Goal: Transaction & Acquisition: Register for event/course

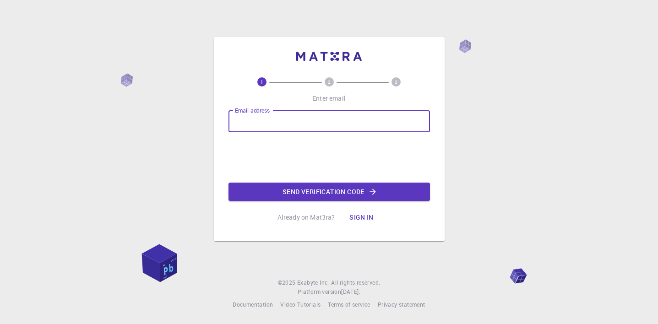
type input "[DOMAIN_NAME][EMAIL_ADDRESS][DOMAIN_NAME]"
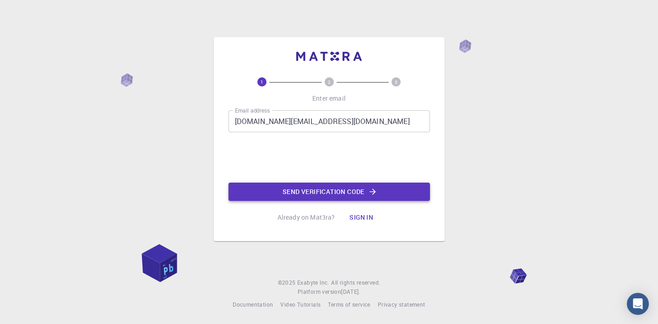
click at [312, 193] on button "Send verification code" at bounding box center [330, 192] width 202 height 18
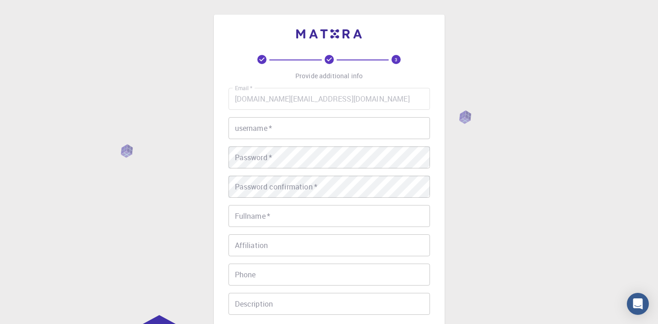
click at [255, 138] on input "username   *" at bounding box center [330, 128] width 202 height 22
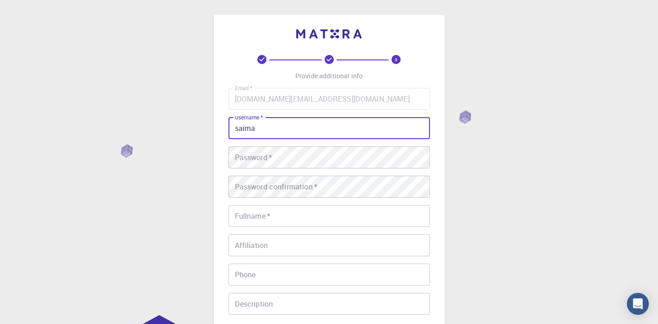
type input "saima"
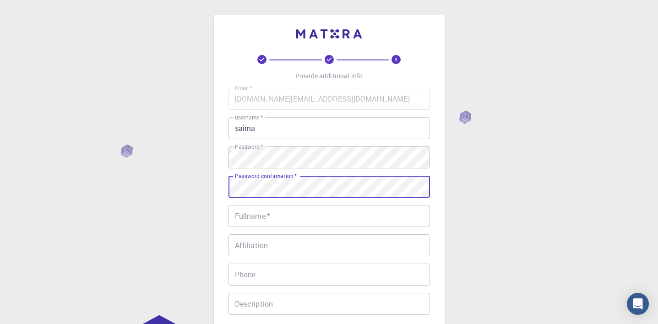
click at [248, 214] on div "Fullname   * Fullname   *" at bounding box center [330, 216] width 202 height 22
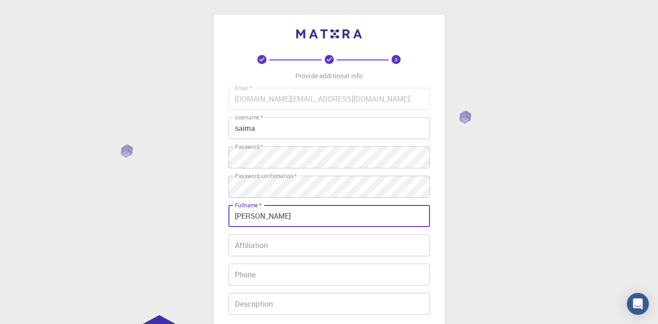
type input "[PERSON_NAME]"
click at [249, 240] on div "Affiliation Affiliation" at bounding box center [330, 246] width 202 height 22
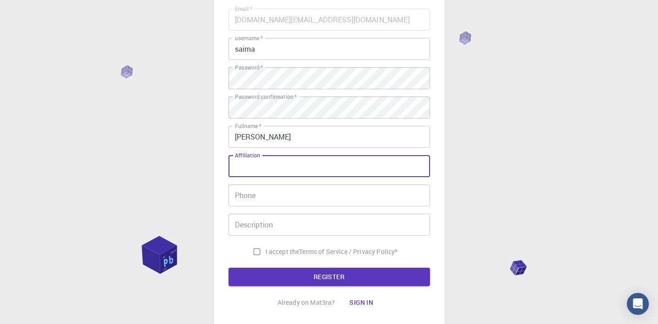
scroll to position [80, 0]
click at [246, 200] on div "Phone Phone" at bounding box center [330, 195] width 202 height 22
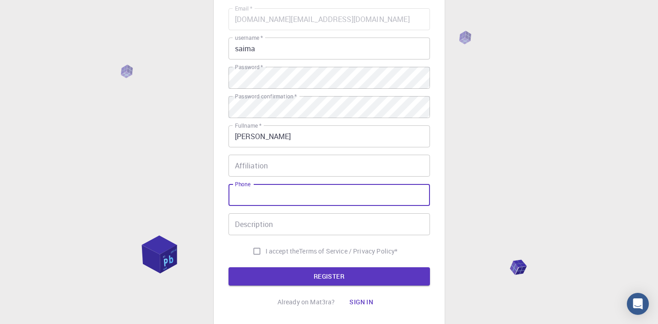
click at [257, 253] on input "I accept the Terms of Service / Privacy Policy *" at bounding box center [256, 251] width 17 height 17
checkbox input "true"
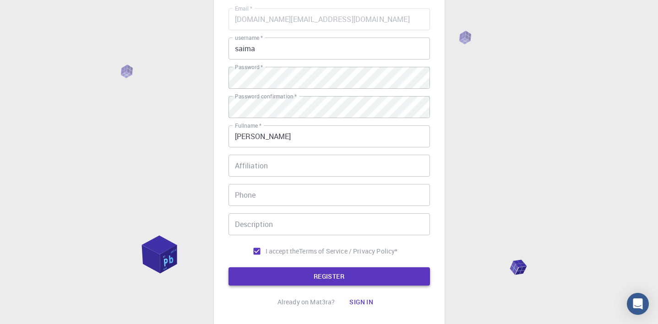
click at [274, 272] on button "REGISTER" at bounding box center [330, 276] width 202 height 18
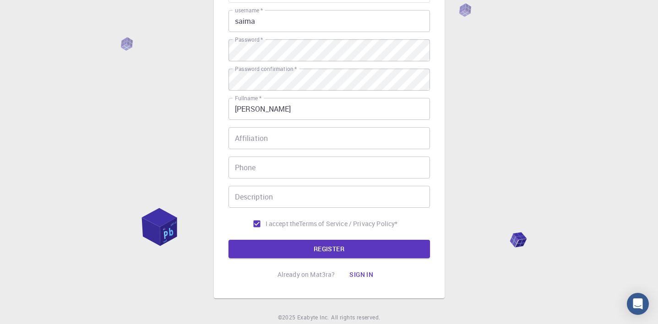
scroll to position [143, 0]
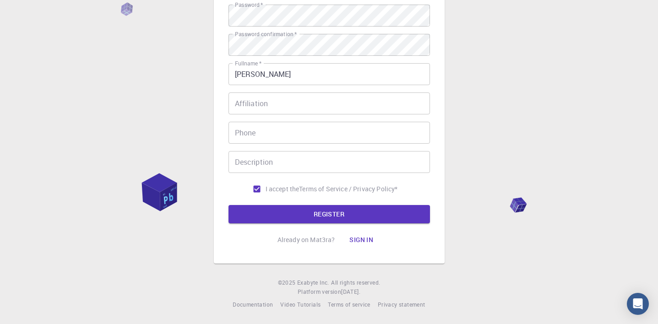
click at [356, 237] on button "Sign in" at bounding box center [361, 240] width 38 height 18
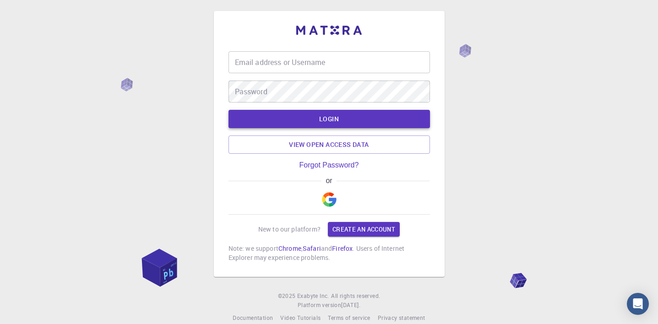
scroll to position [18, 0]
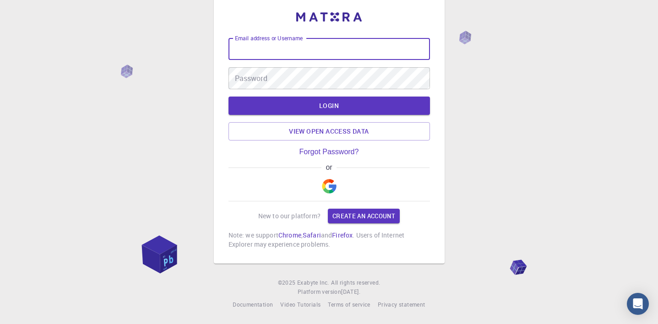
click at [254, 50] on div "Email address or Username Email address or Username" at bounding box center [330, 49] width 202 height 22
type input "[DOMAIN_NAME][EMAIL_ADDRESS][DOMAIN_NAME]"
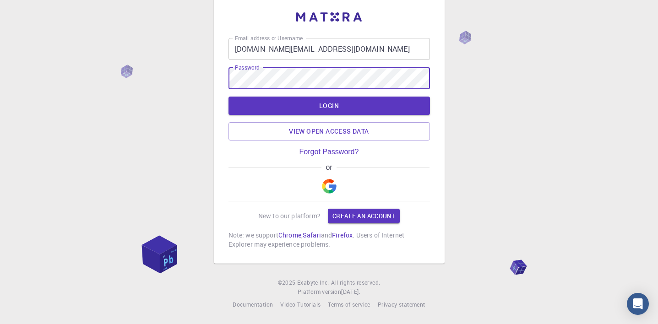
click at [229, 97] on button "LOGIN" at bounding box center [330, 106] width 202 height 18
click at [340, 151] on link "Forgot Password?" at bounding box center [330, 152] width 60 height 8
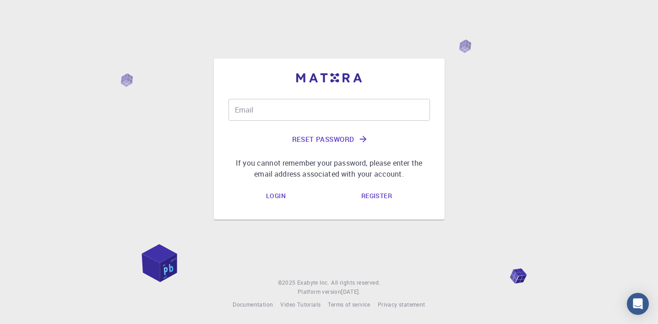
click at [314, 104] on input "Email" at bounding box center [330, 110] width 202 height 22
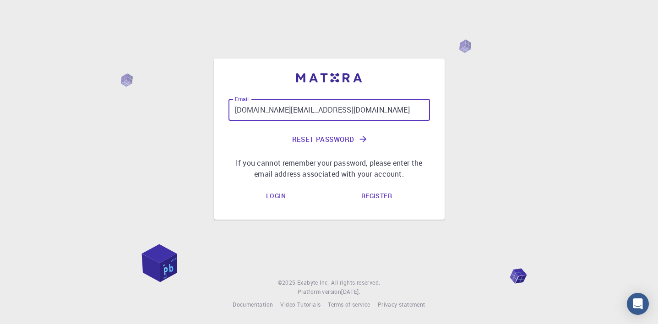
type input "[DOMAIN_NAME][EMAIL_ADDRESS][DOMAIN_NAME]"
click at [319, 139] on button "Reset Password" at bounding box center [330, 139] width 202 height 22
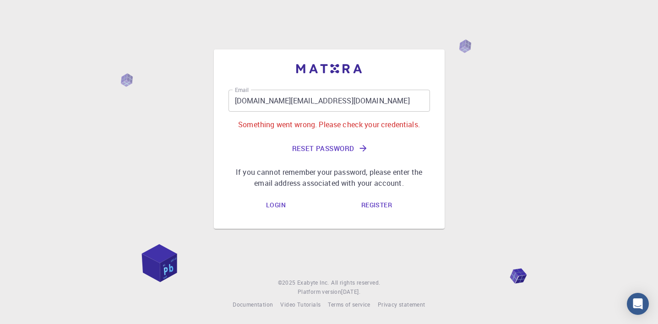
click at [300, 148] on button "Reset Password" at bounding box center [330, 148] width 202 height 22
click at [371, 198] on link "Register" at bounding box center [376, 205] width 45 height 18
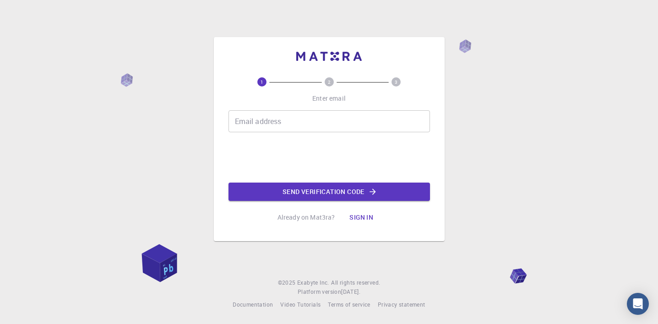
click at [309, 120] on input "Email address" at bounding box center [330, 121] width 202 height 22
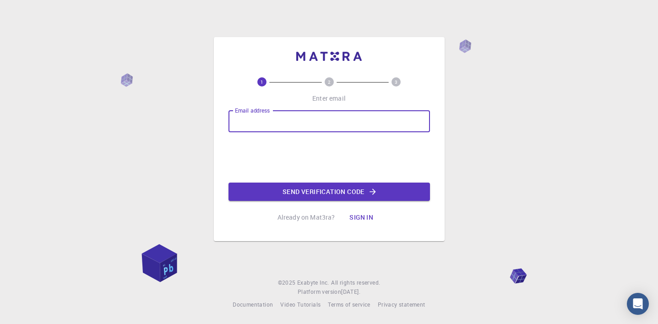
type input "[EMAIL_ADDRESS][DOMAIN_NAME]"
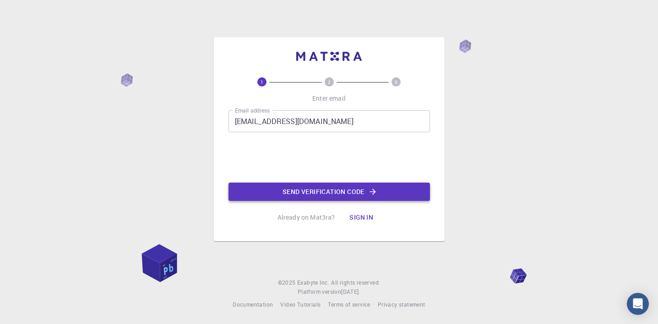
click at [314, 188] on button "Send verification code" at bounding box center [330, 192] width 202 height 18
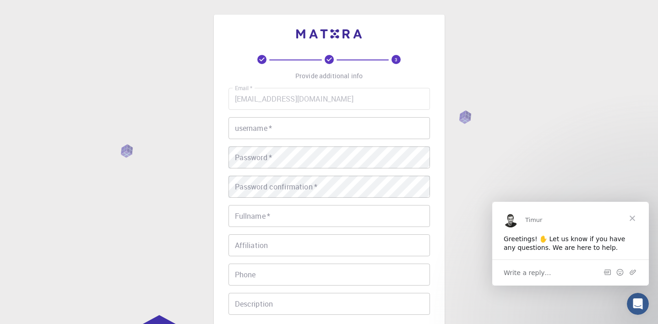
click at [301, 133] on input "username   *" at bounding box center [330, 128] width 202 height 22
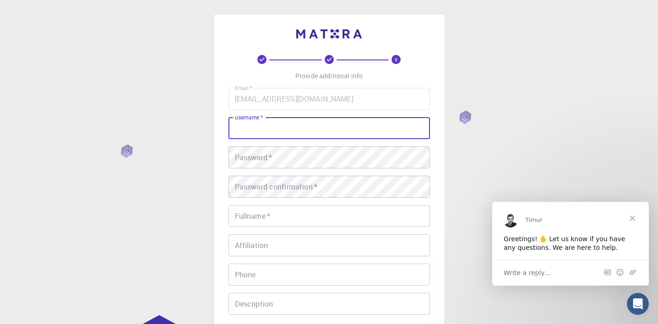
type input "saima"
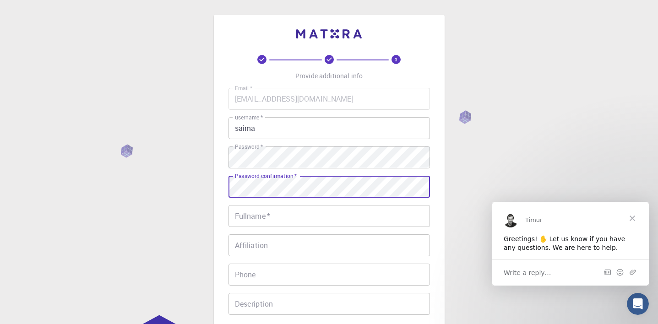
click at [272, 211] on input "Fullname   *" at bounding box center [330, 216] width 202 height 22
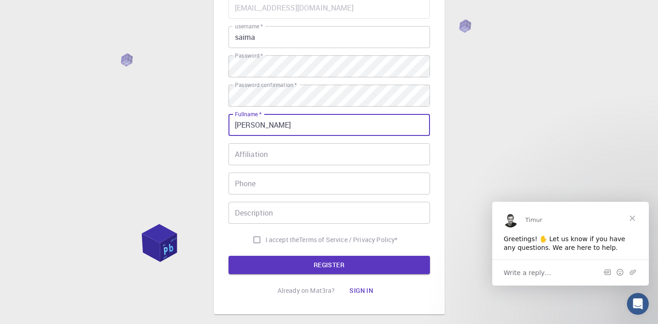
scroll to position [94, 0]
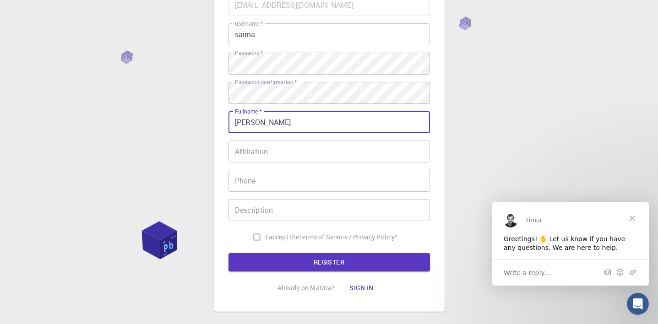
type input "[PERSON_NAME]"
click at [255, 241] on input "I accept the Terms of Service / Privacy Policy *" at bounding box center [256, 237] width 17 height 17
checkbox input "true"
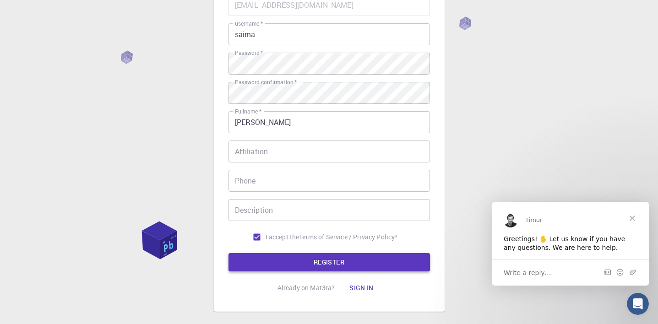
click at [277, 265] on button "REGISTER" at bounding box center [330, 262] width 202 height 18
